Goal: Task Accomplishment & Management: Manage account settings

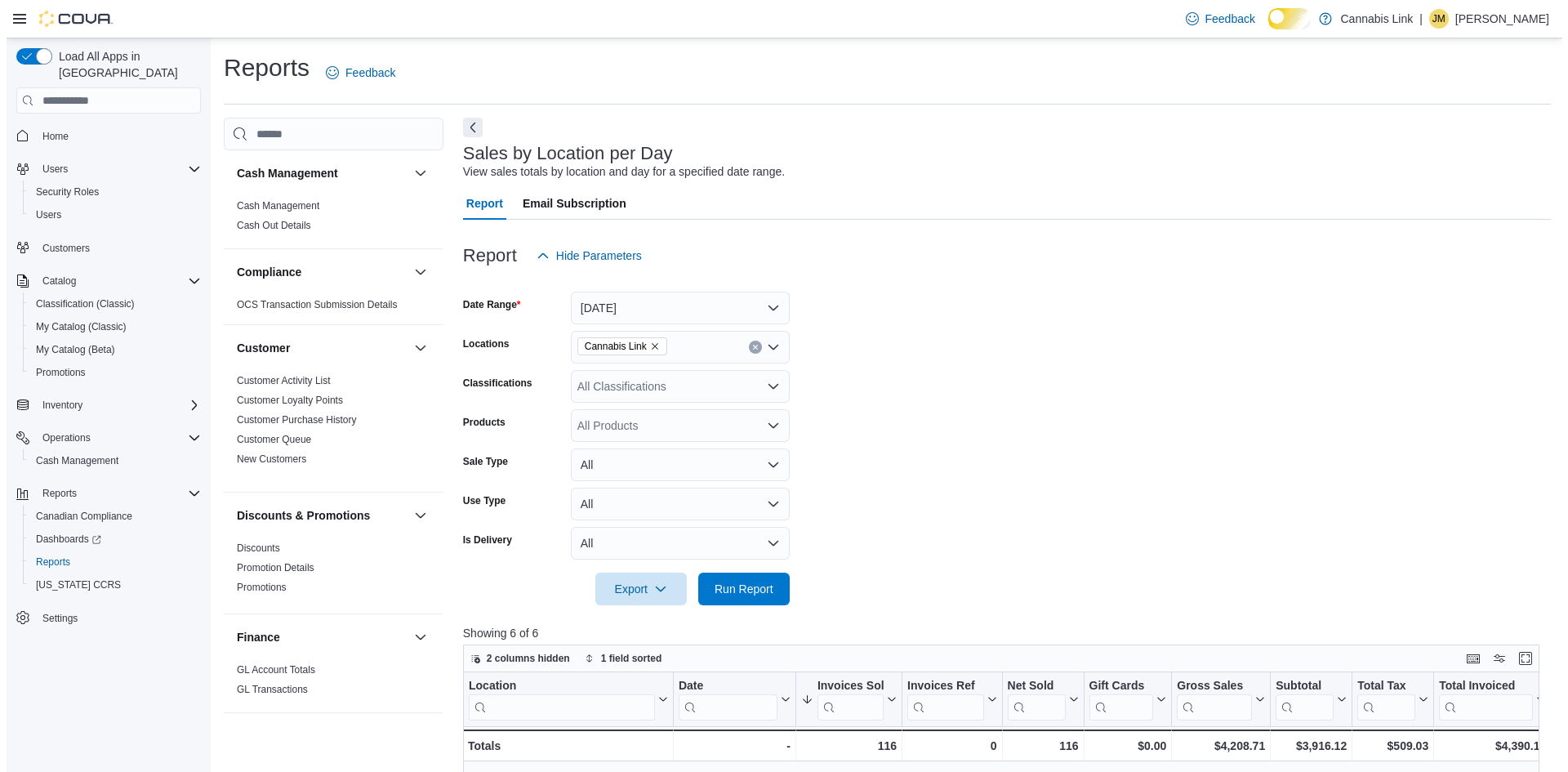
scroll to position [1156, 0]
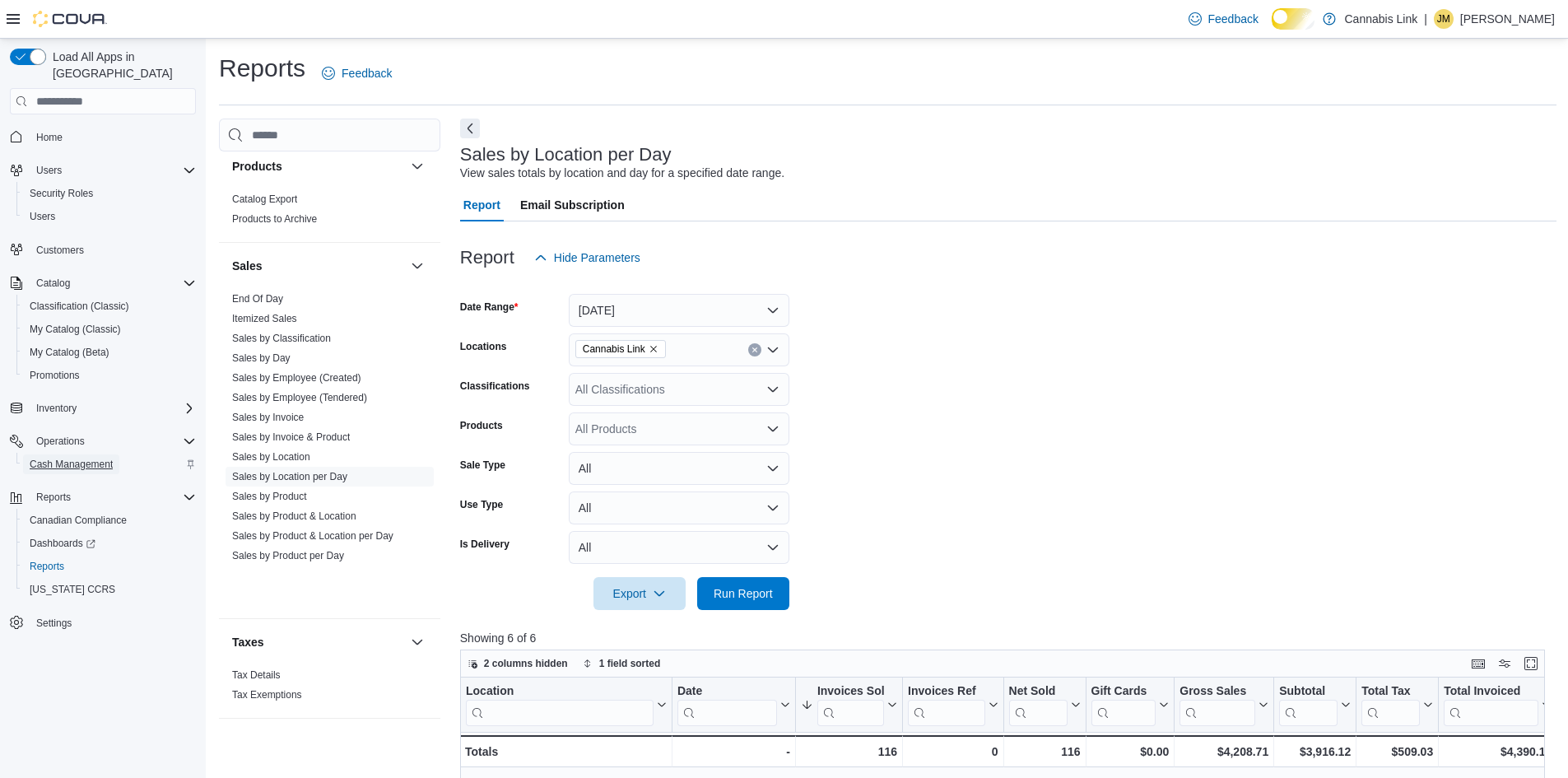
click at [104, 457] on span "Cash Management" at bounding box center [71, 463] width 83 height 13
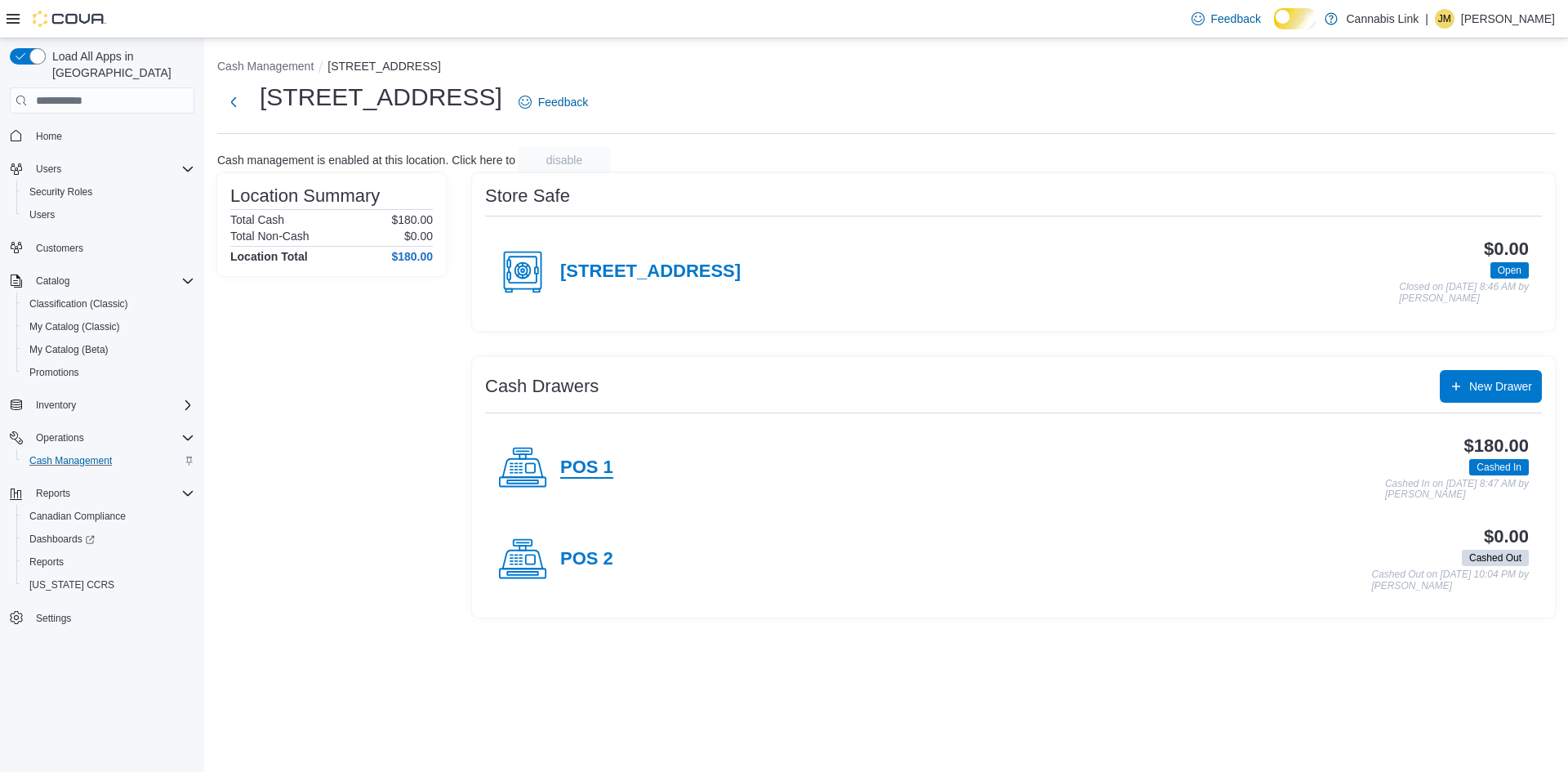
click at [606, 479] on h4 "POS 1" at bounding box center [587, 468] width 53 height 21
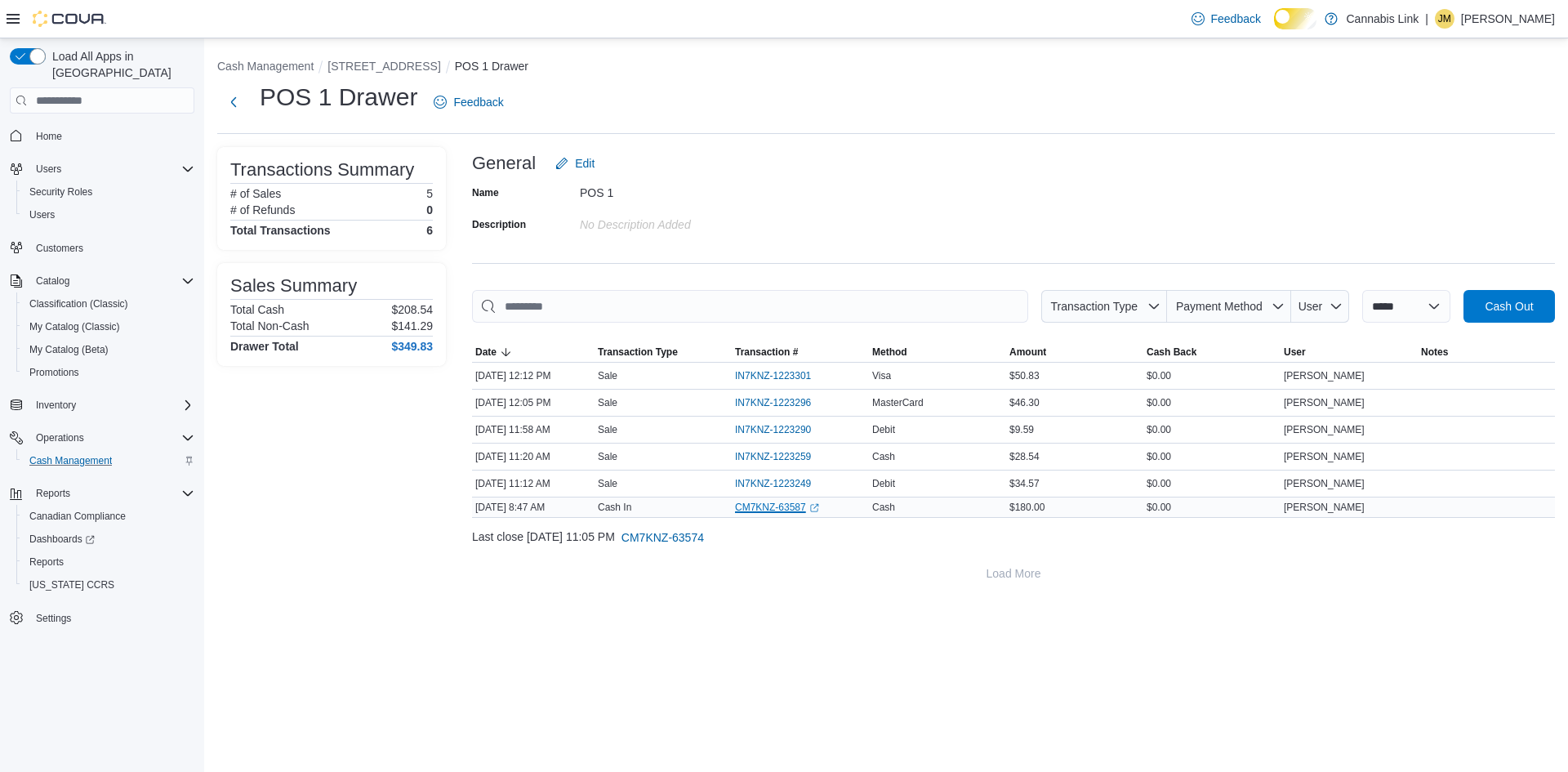
click at [802, 514] on link "CM7KNZ-63587 (opens in a new tab or window)" at bounding box center [777, 507] width 84 height 13
click at [63, 555] on span "Reports" at bounding box center [47, 561] width 35 height 13
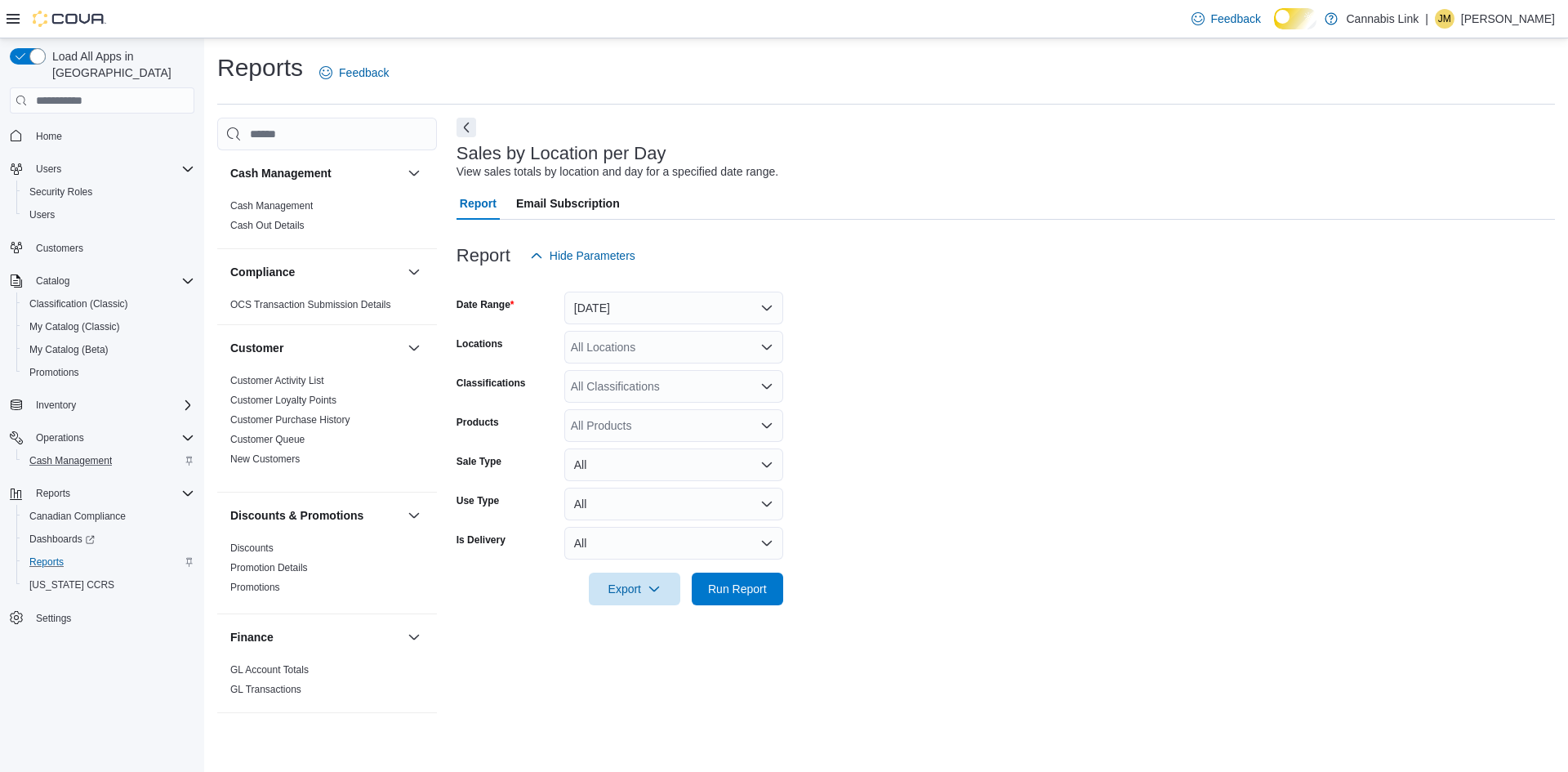
click at [1370, 291] on div at bounding box center [1006, 281] width 1099 height 20
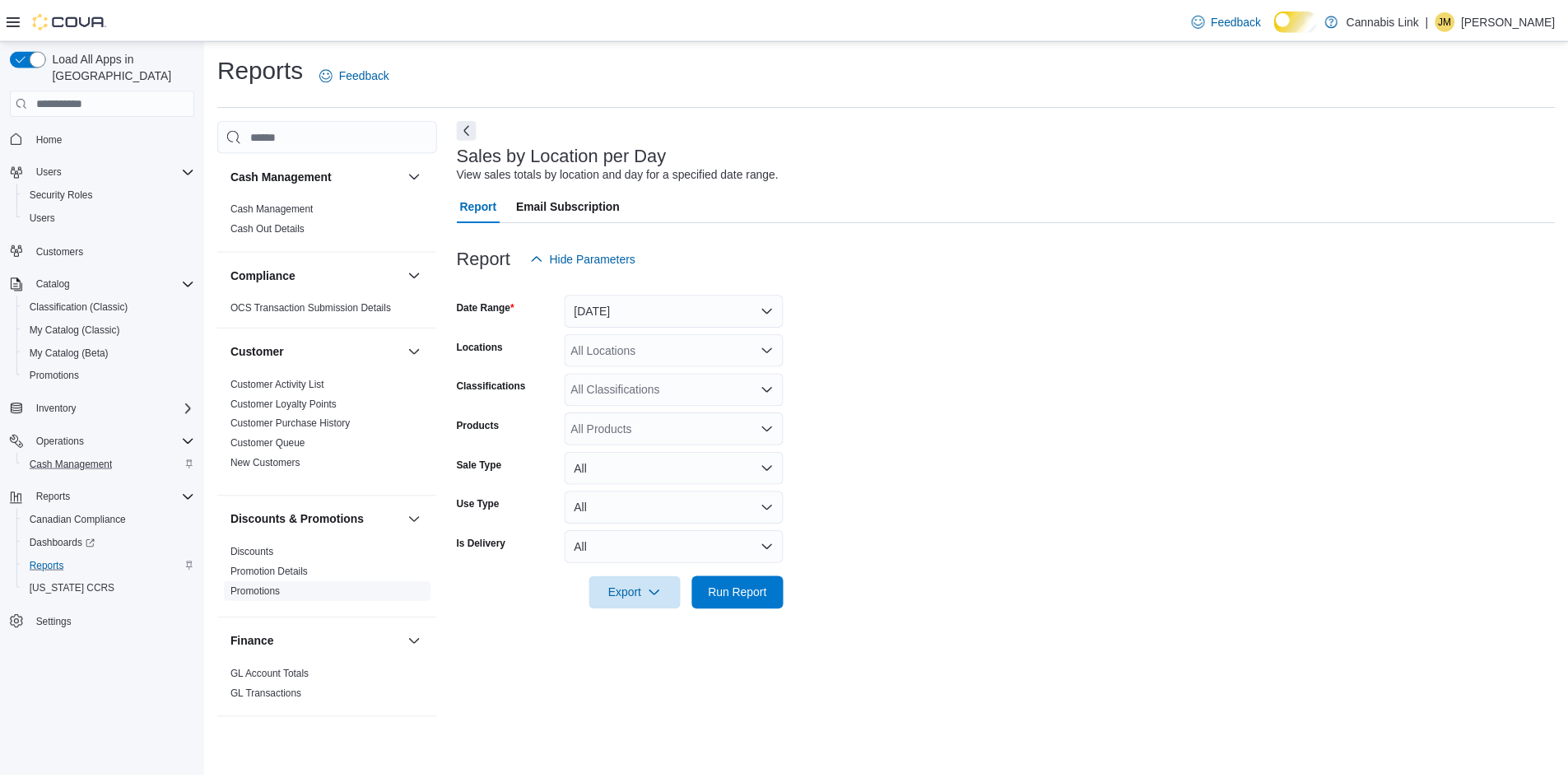
scroll to position [302, 0]
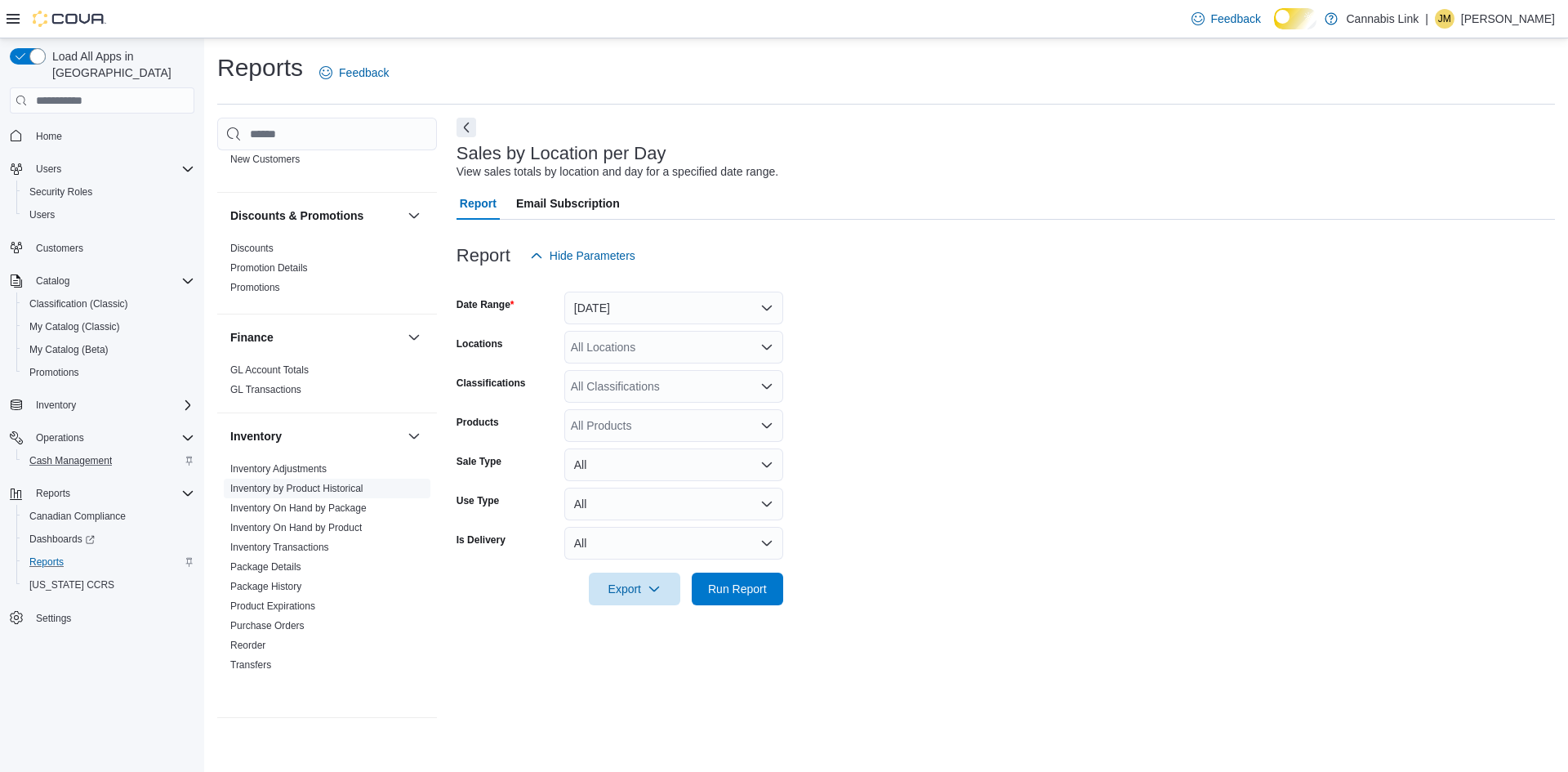
drag, startPoint x: 330, startPoint y: 533, endPoint x: 330, endPoint y: 590, distance: 57.0
click at [330, 494] on link "Inventory by Product Historical" at bounding box center [296, 487] width 133 height 11
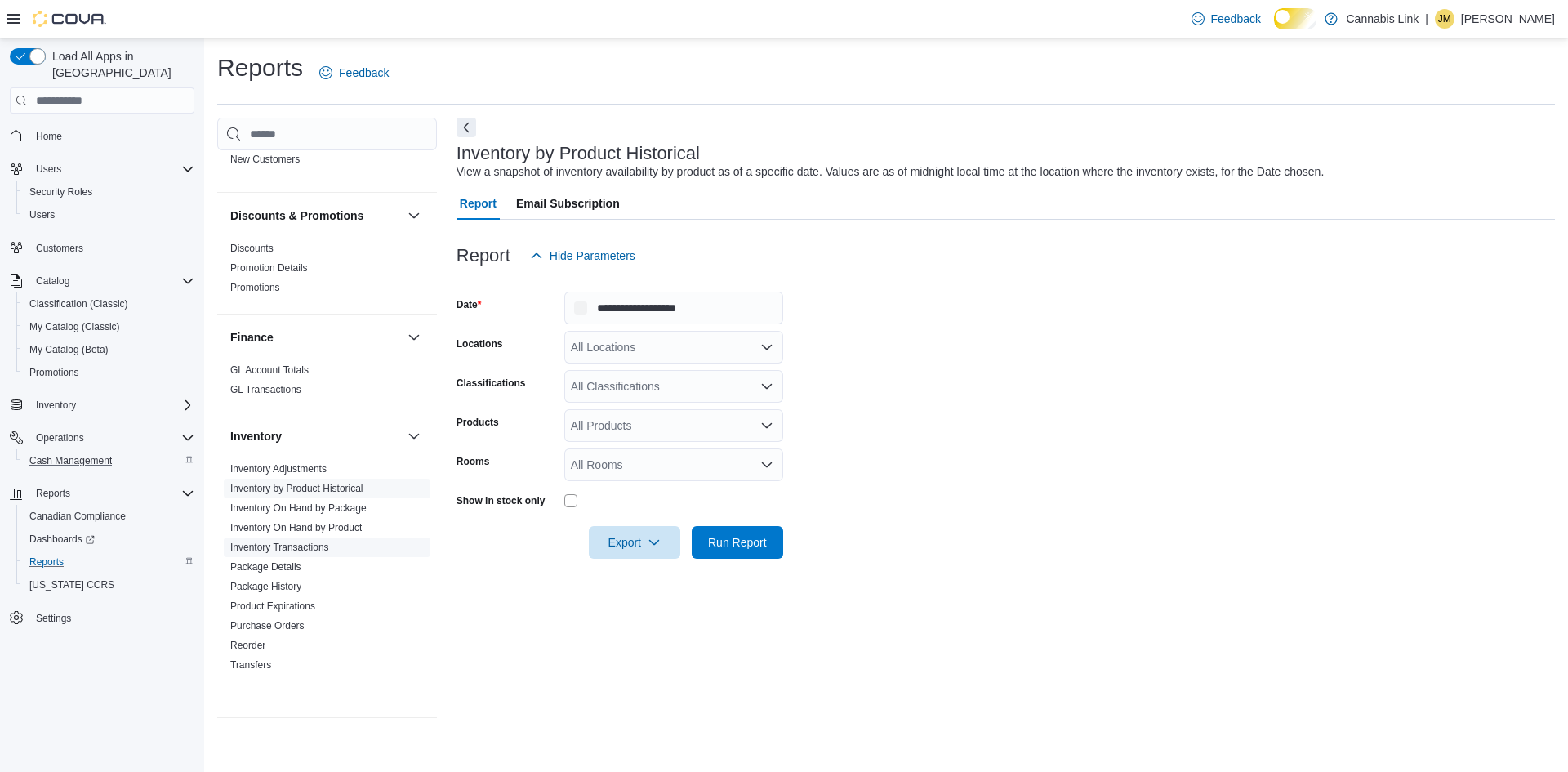
click at [331, 557] on span "Inventory Transactions" at bounding box center [327, 546] width 207 height 20
click at [334, 533] on link "Inventory On Hand by Product" at bounding box center [296, 527] width 132 height 11
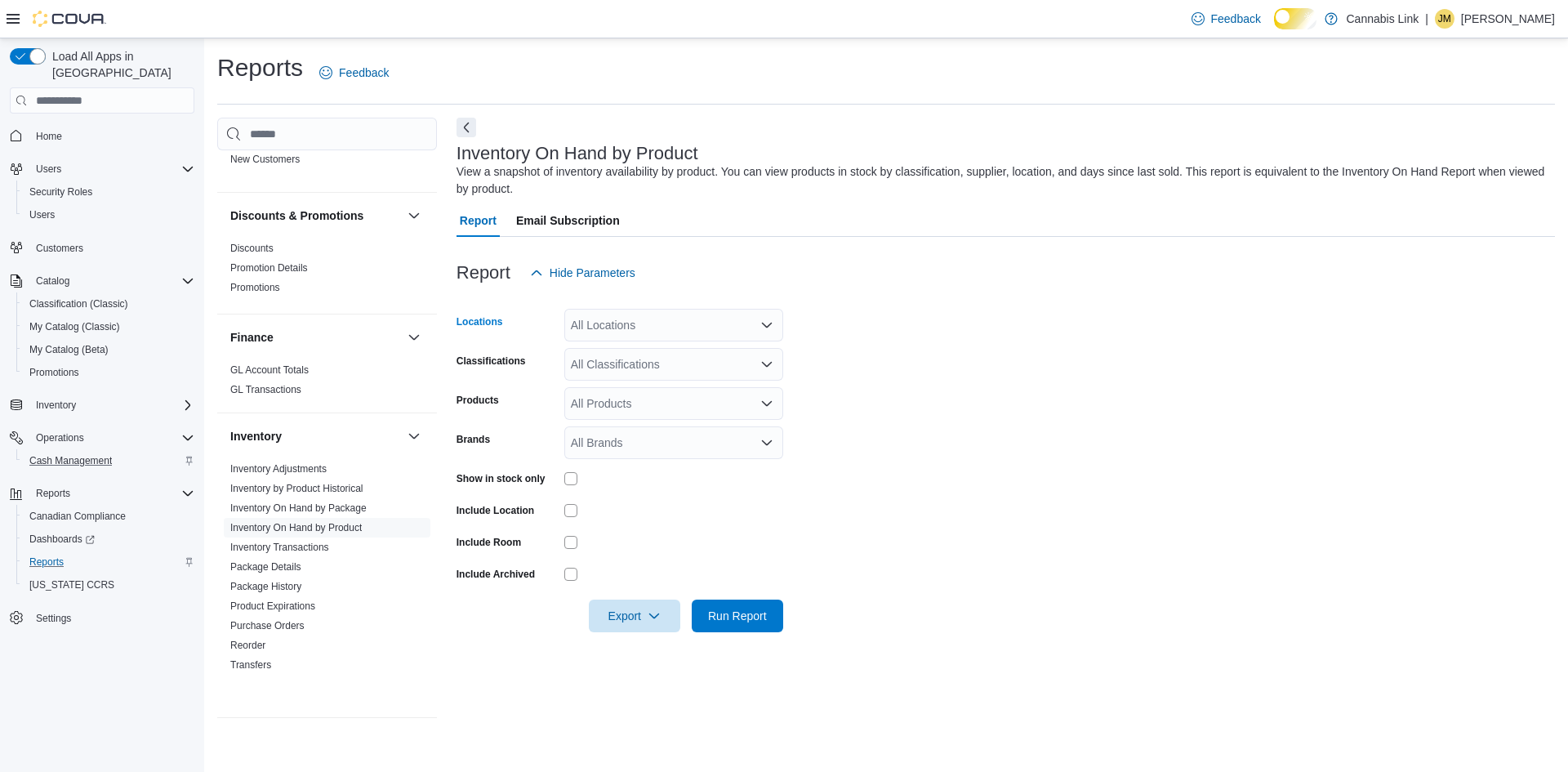
click at [688, 324] on div "All Locations" at bounding box center [673, 325] width 219 height 33
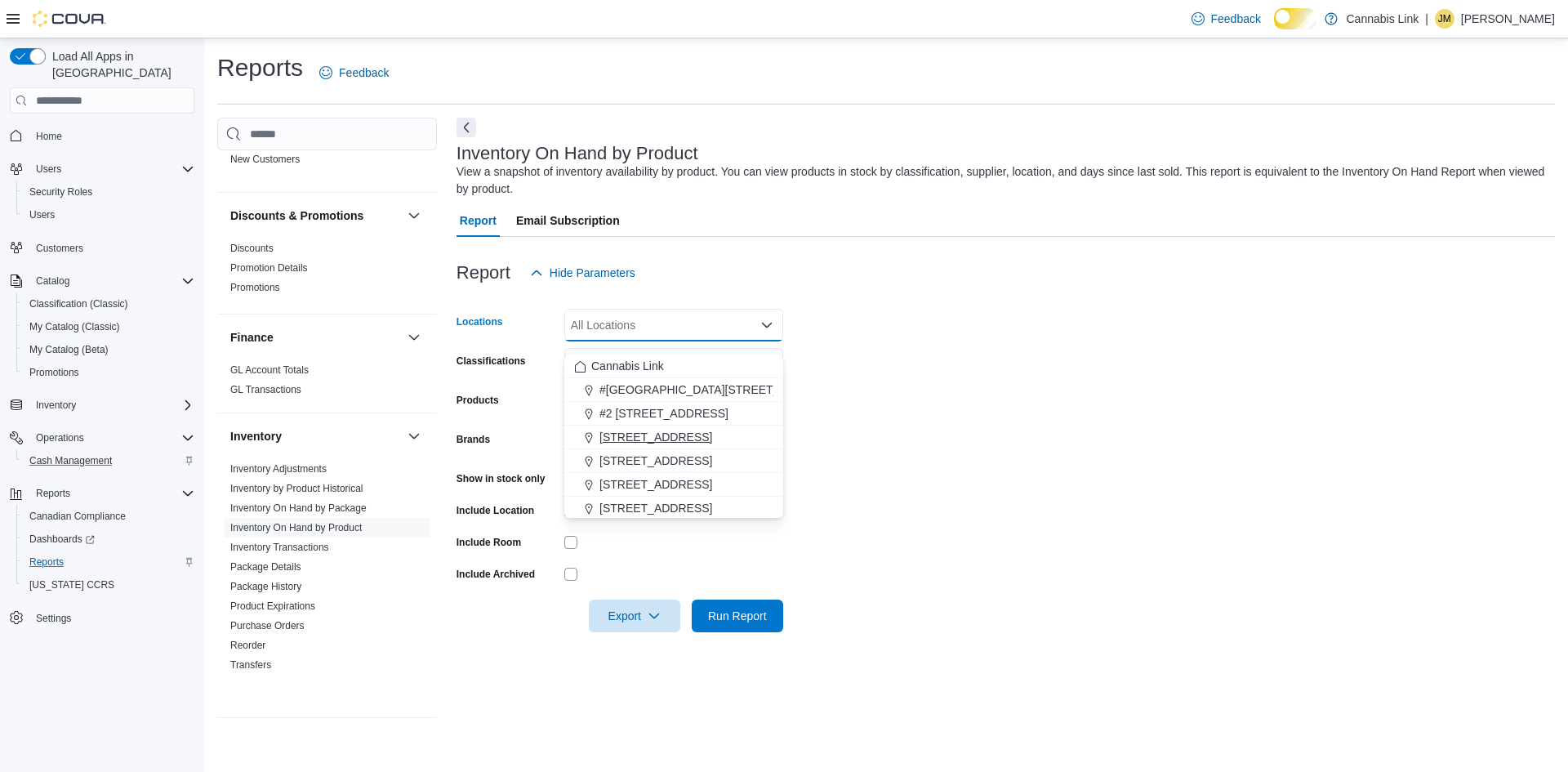
click at [676, 445] on span "[STREET_ADDRESS]" at bounding box center [656, 436] width 113 height 16
drag, startPoint x: 1038, startPoint y: 435, endPoint x: 909, endPoint y: 440, distance: 129.1
click at [1036, 435] on form "Locations 1225 Wonderland Road North Combo box. Selected. 1225 Wonderland Road …" at bounding box center [1006, 460] width 1099 height 343
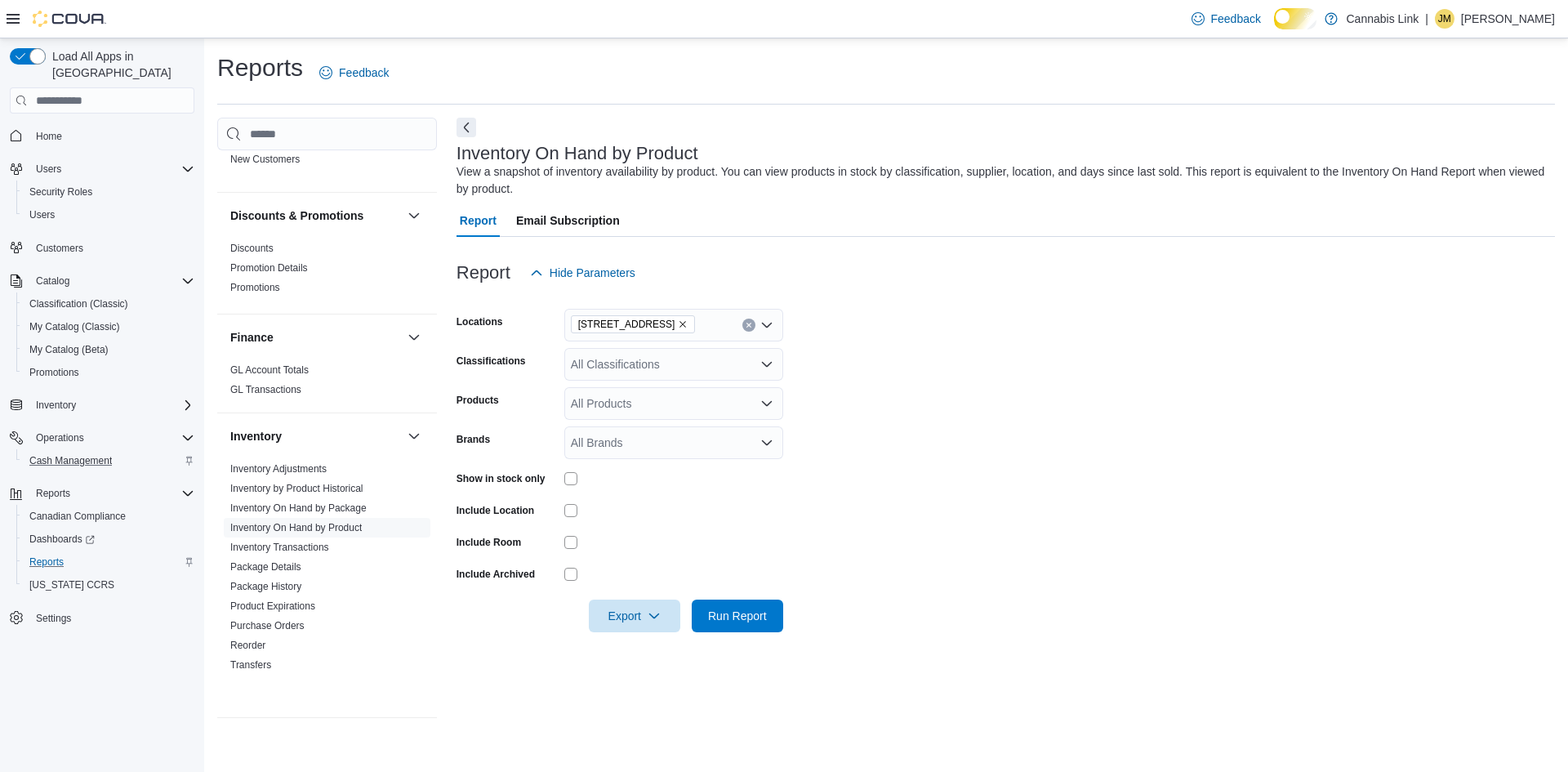
click at [584, 485] on div at bounding box center [673, 478] width 219 height 13
click at [586, 484] on div at bounding box center [673, 478] width 219 height 25
click at [559, 491] on div "Show in stock only" at bounding box center [620, 478] width 327 height 25
click at [563, 491] on div "Show in stock only" at bounding box center [620, 478] width 327 height 25
click at [718, 623] on span "Run Report" at bounding box center [738, 614] width 59 height 16
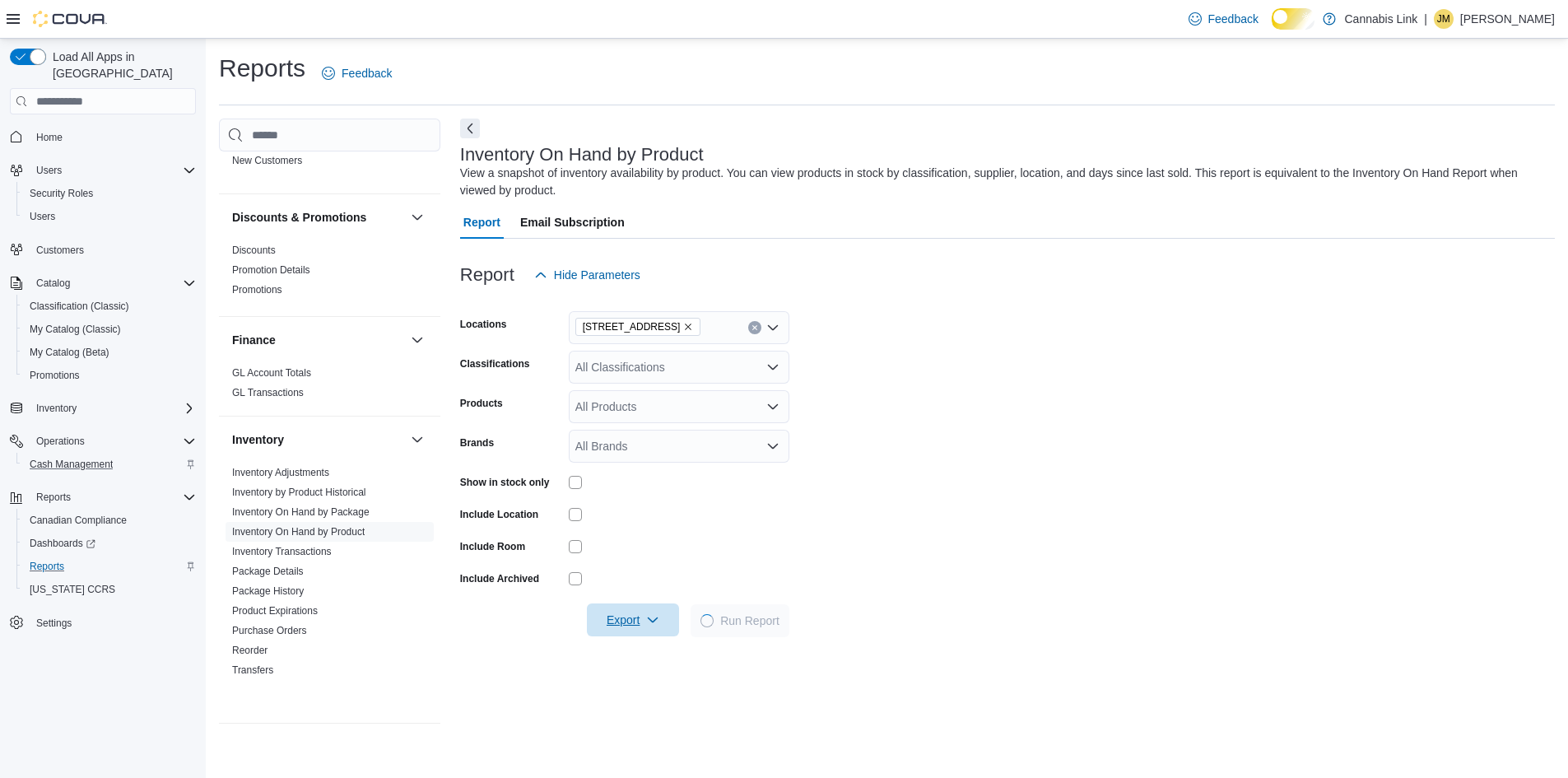
click at [646, 626] on icon "button" at bounding box center [652, 619] width 13 height 13
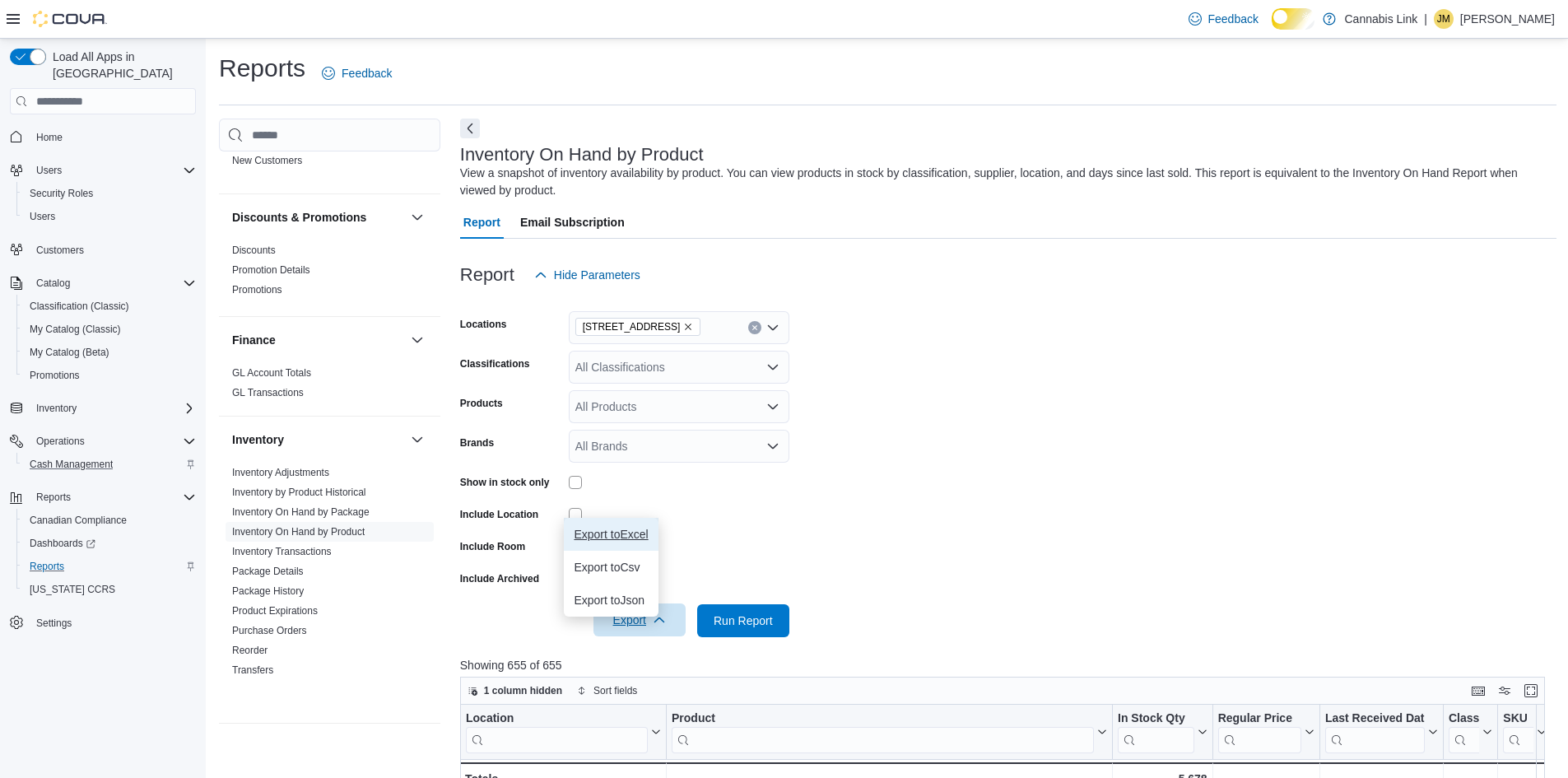
click at [638, 540] on span "Export to Excel" at bounding box center [610, 533] width 74 height 13
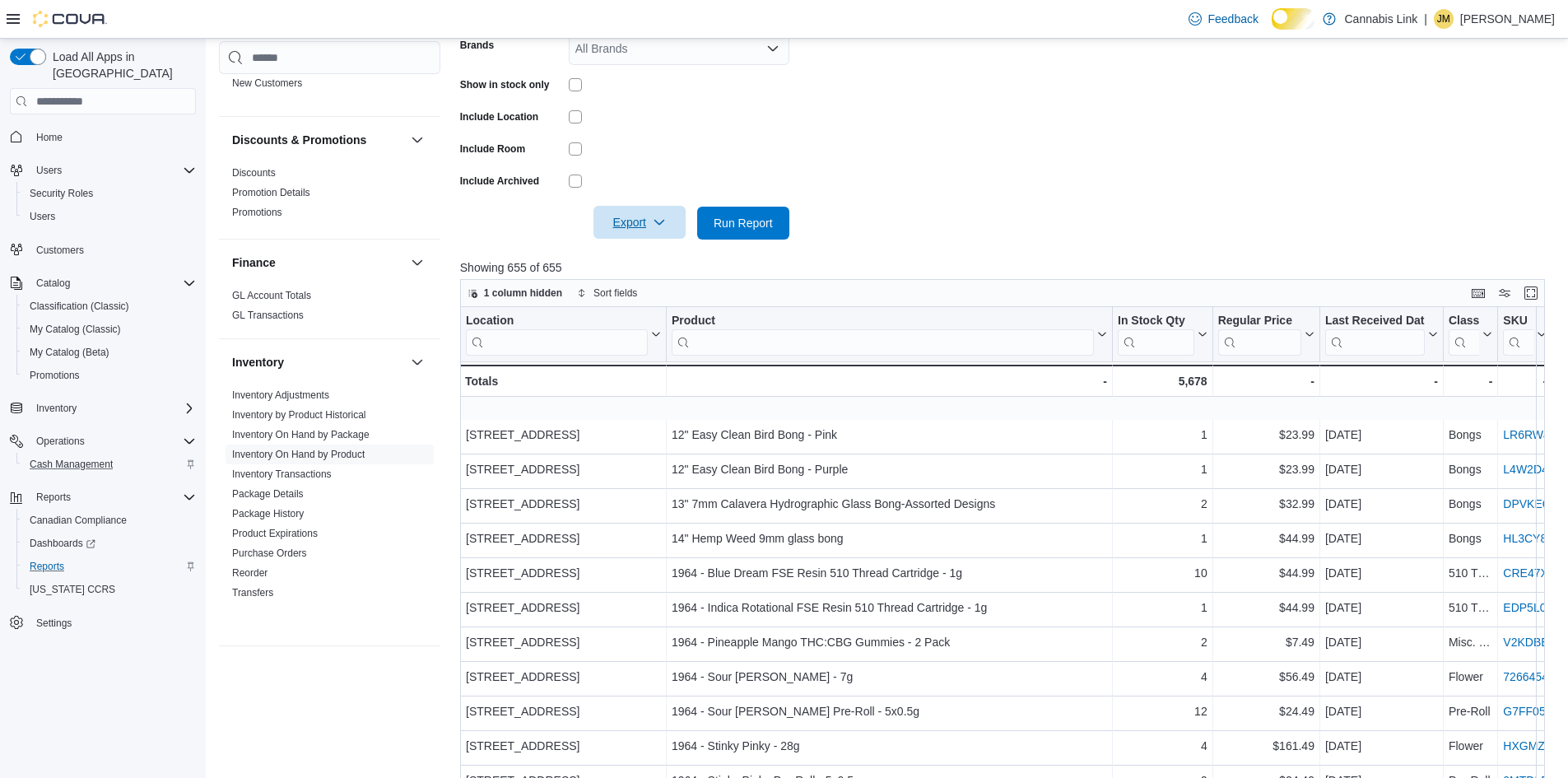
scroll to position [563, 0]
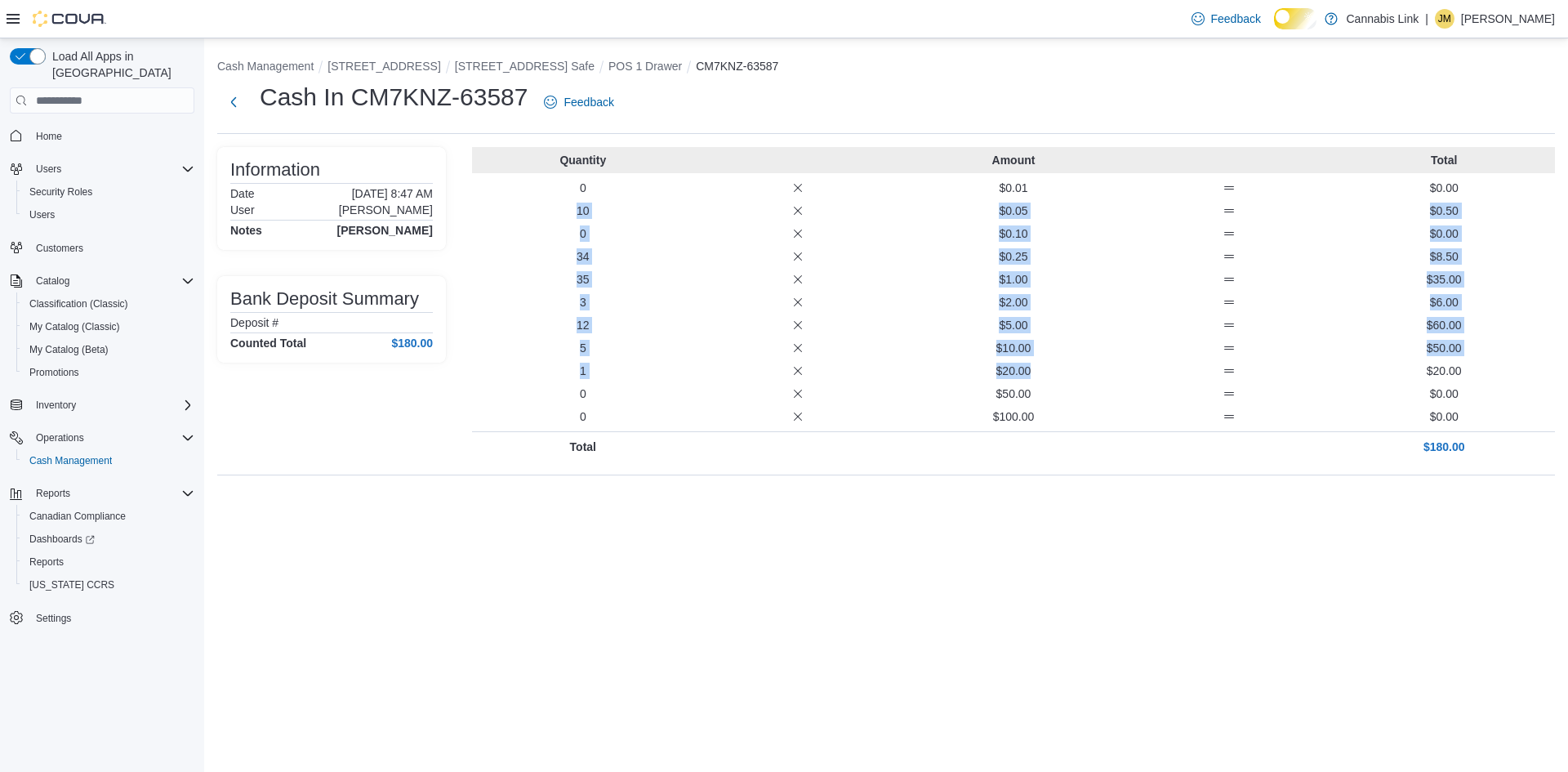
drag, startPoint x: 1051, startPoint y: 405, endPoint x: 528, endPoint y: 232, distance: 550.9
click at [528, 232] on div "Quantity Amount Total 0 $0.01 $0.00 10 $0.05 $0.50 0 $0.10 $0.00 34 $0.25 $8.50…" at bounding box center [1014, 304] width 1083 height 314
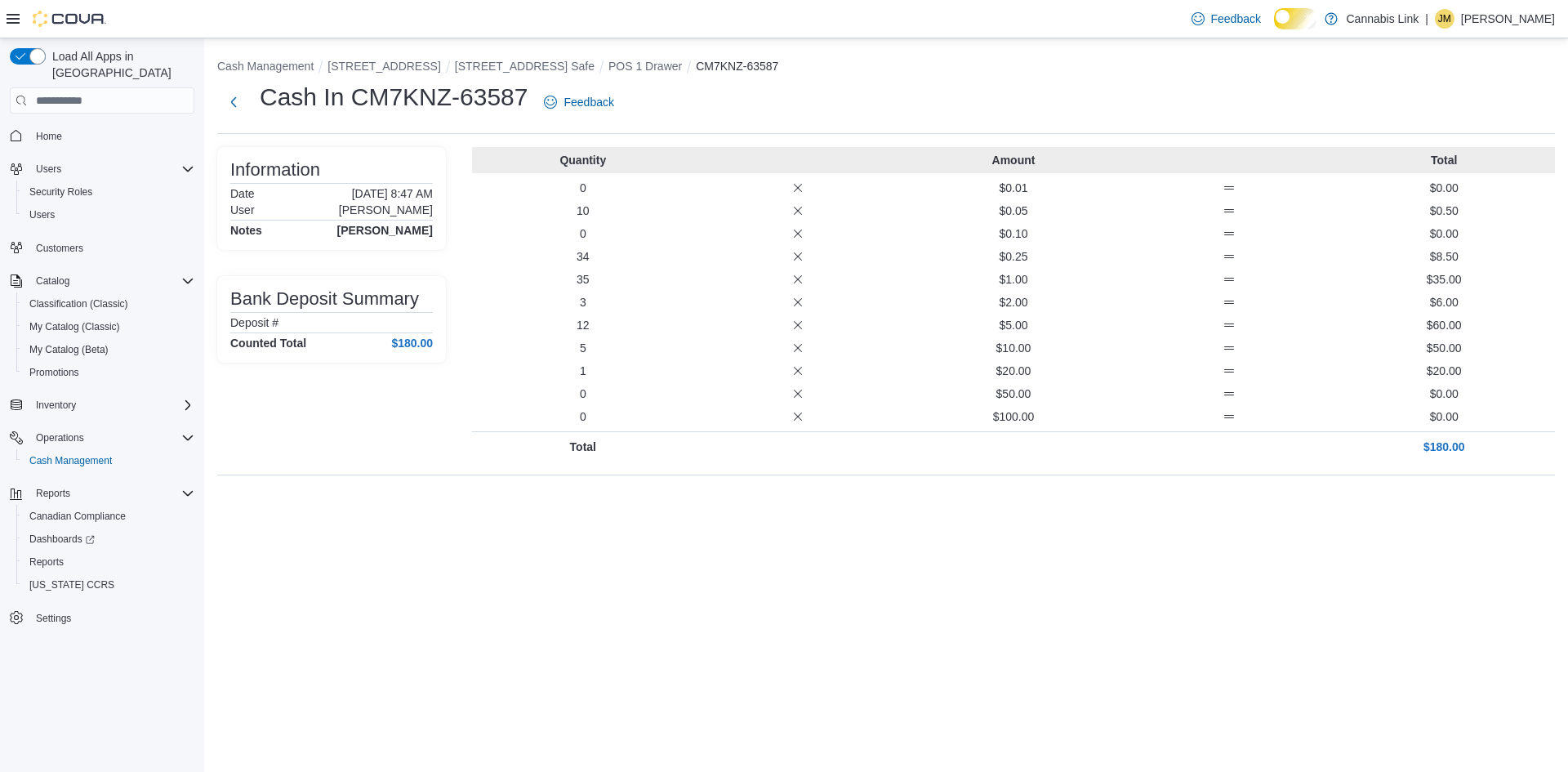
click at [420, 49] on div "Cash Management [STREET_ADDRESS][GEOGRAPHIC_DATA][STREET_ADDRESS] 1 Drawer CM7K…" at bounding box center [886, 270] width 1364 height 463
click at [420, 62] on button "[STREET_ADDRESS]" at bounding box center [384, 66] width 113 height 13
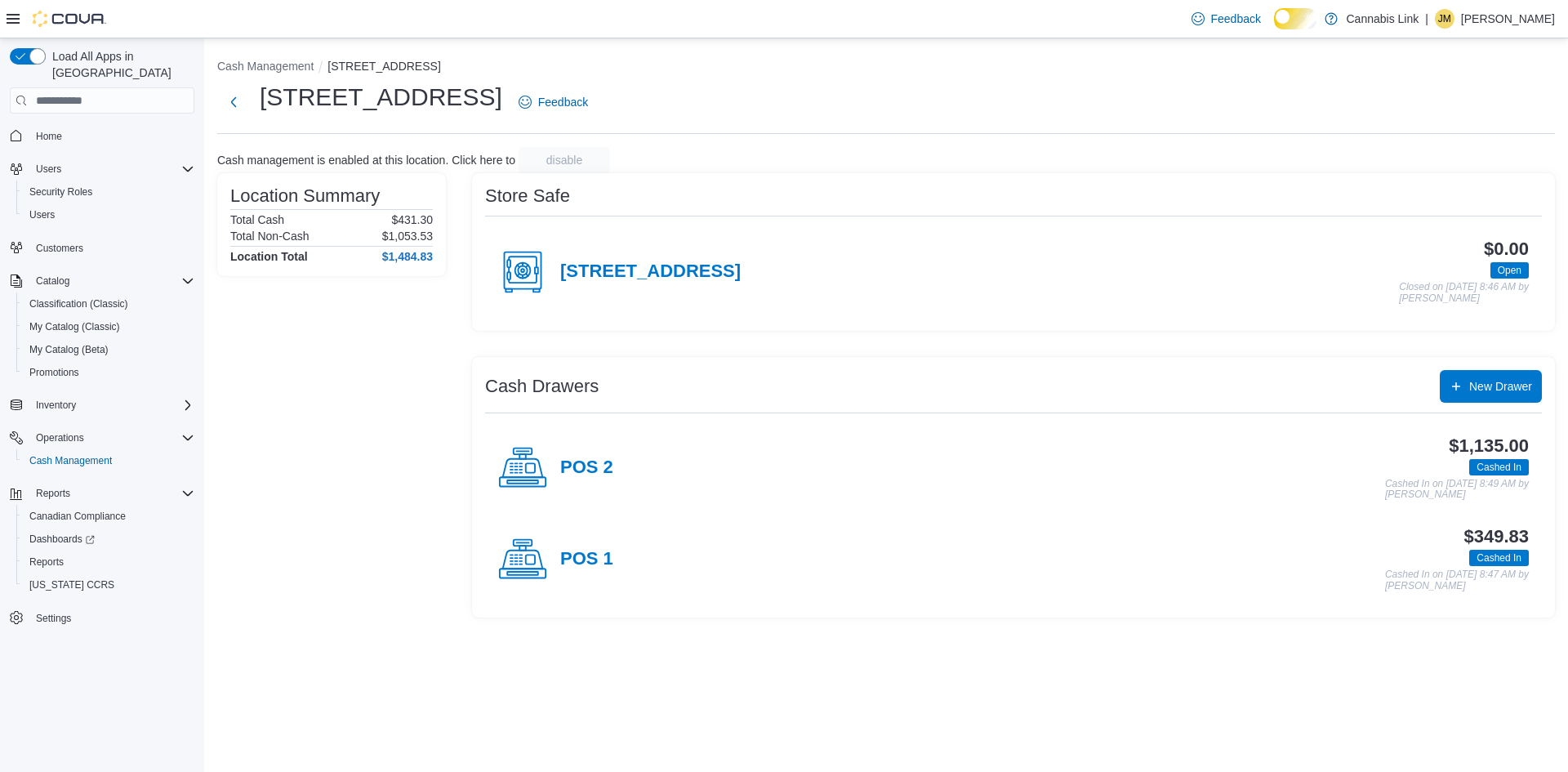
click at [613, 479] on h4 "POS 2" at bounding box center [587, 468] width 53 height 21
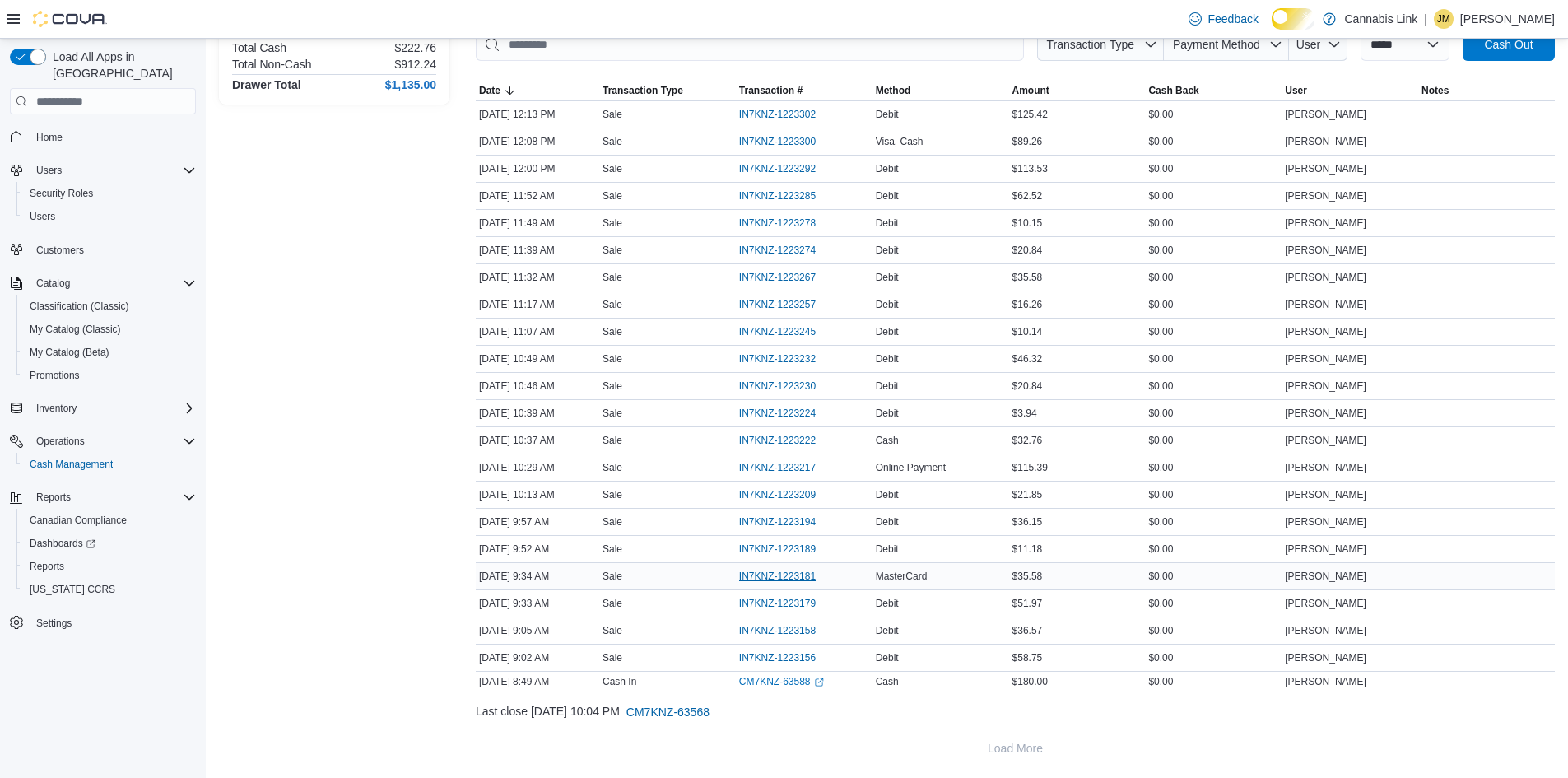
scroll to position [281, 0]
click at [801, 684] on link "CM7KNZ-63588 (opens in a new tab or window)" at bounding box center [781, 681] width 85 height 13
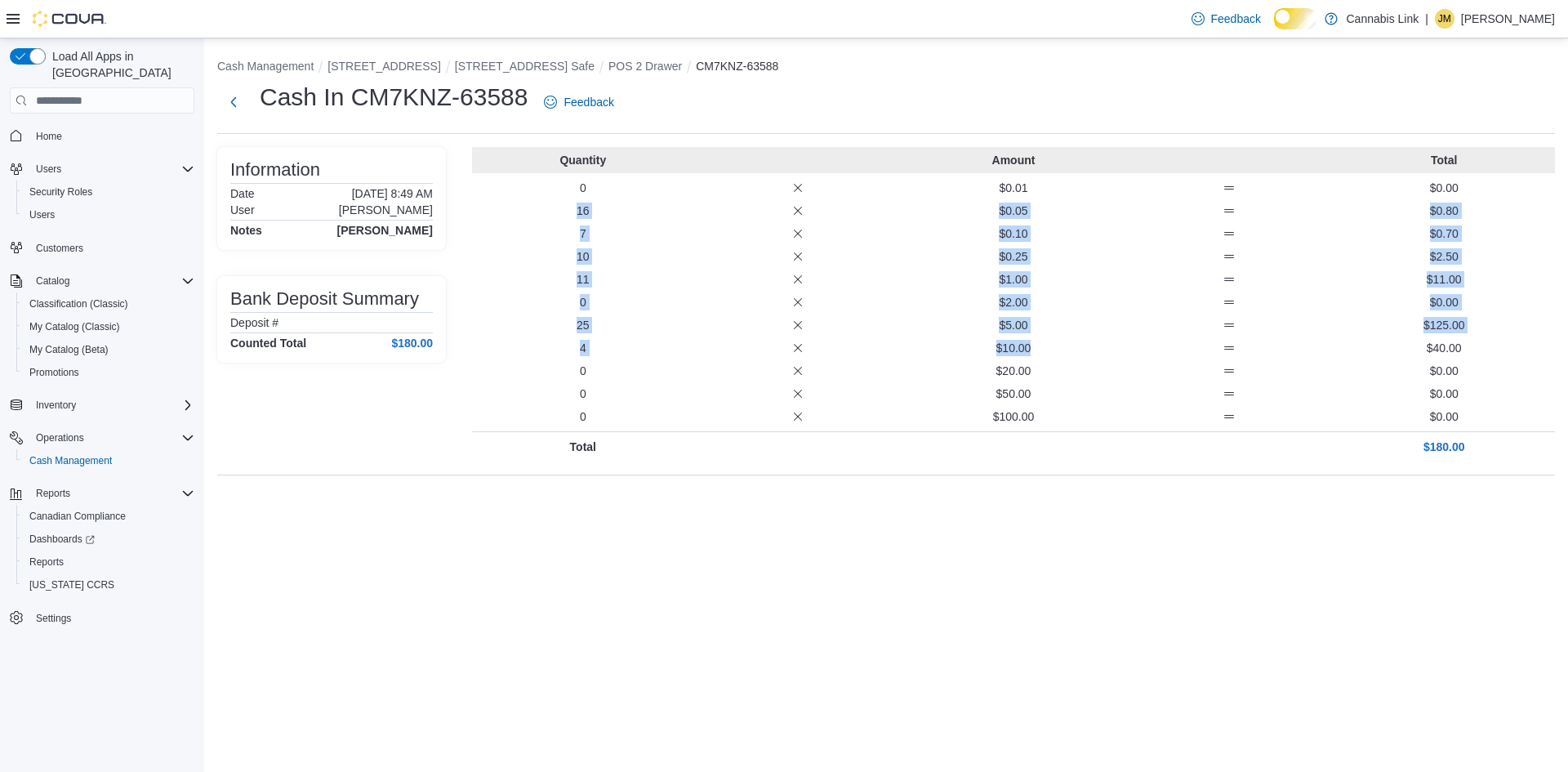
drag, startPoint x: 1077, startPoint y: 376, endPoint x: 542, endPoint y: 213, distance: 559.3
click at [542, 213] on div "Quantity Amount Total 0 $0.01 $0.00 16 $0.05 $0.80 7 $0.10 $0.70 10 $0.25 $2.50…" at bounding box center [1014, 304] width 1083 height 314
